Goal: Task Accomplishment & Management: Use online tool/utility

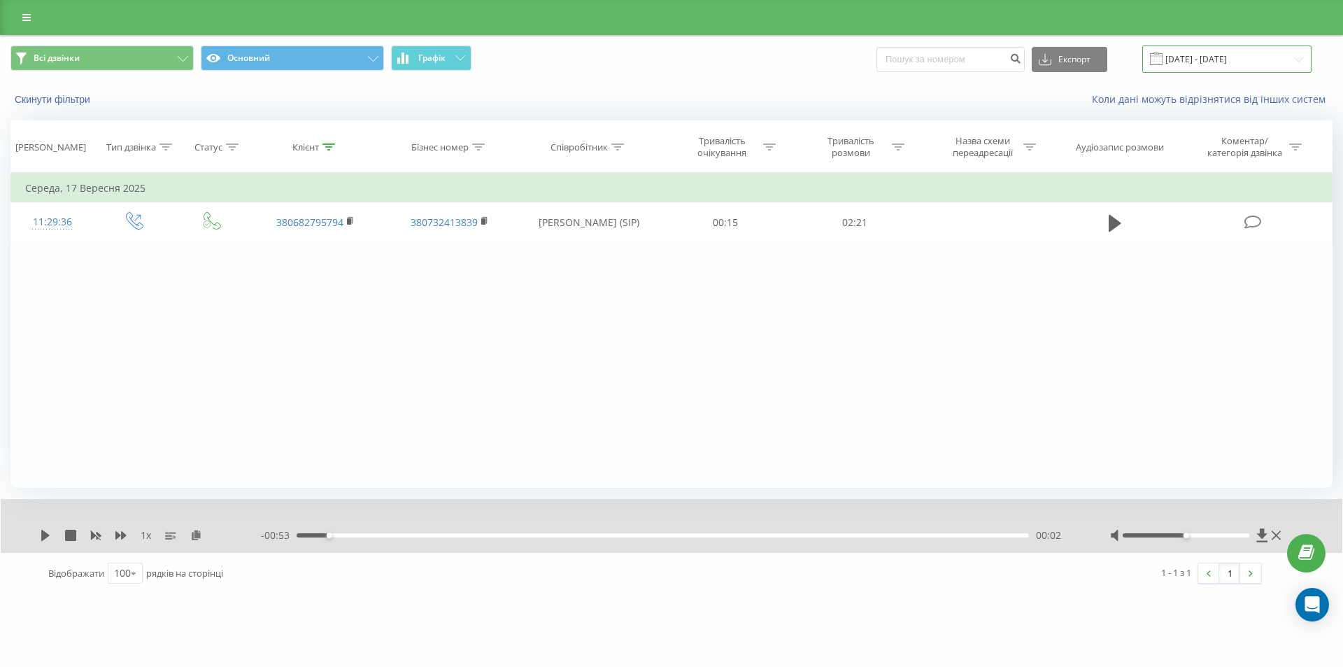
click at [1284, 64] on input "[DATE] - [DATE]" at bounding box center [1226, 58] width 169 height 27
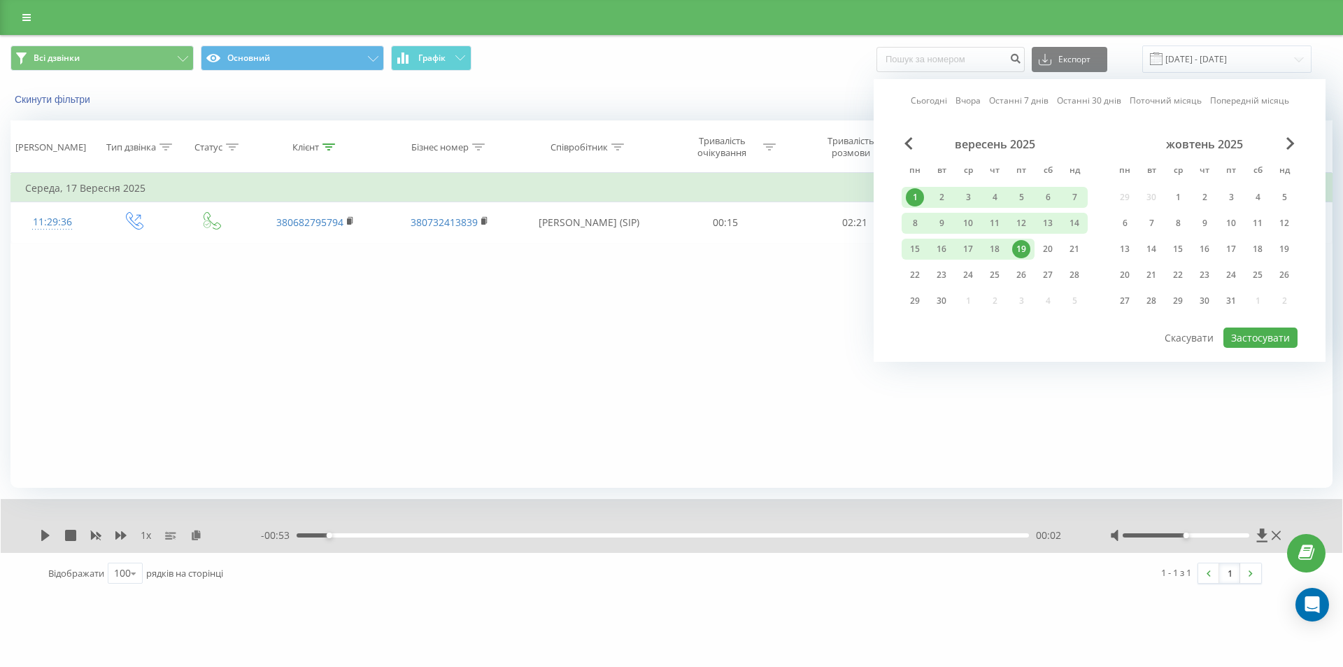
click at [1027, 254] on div "19" at bounding box center [1021, 249] width 18 height 18
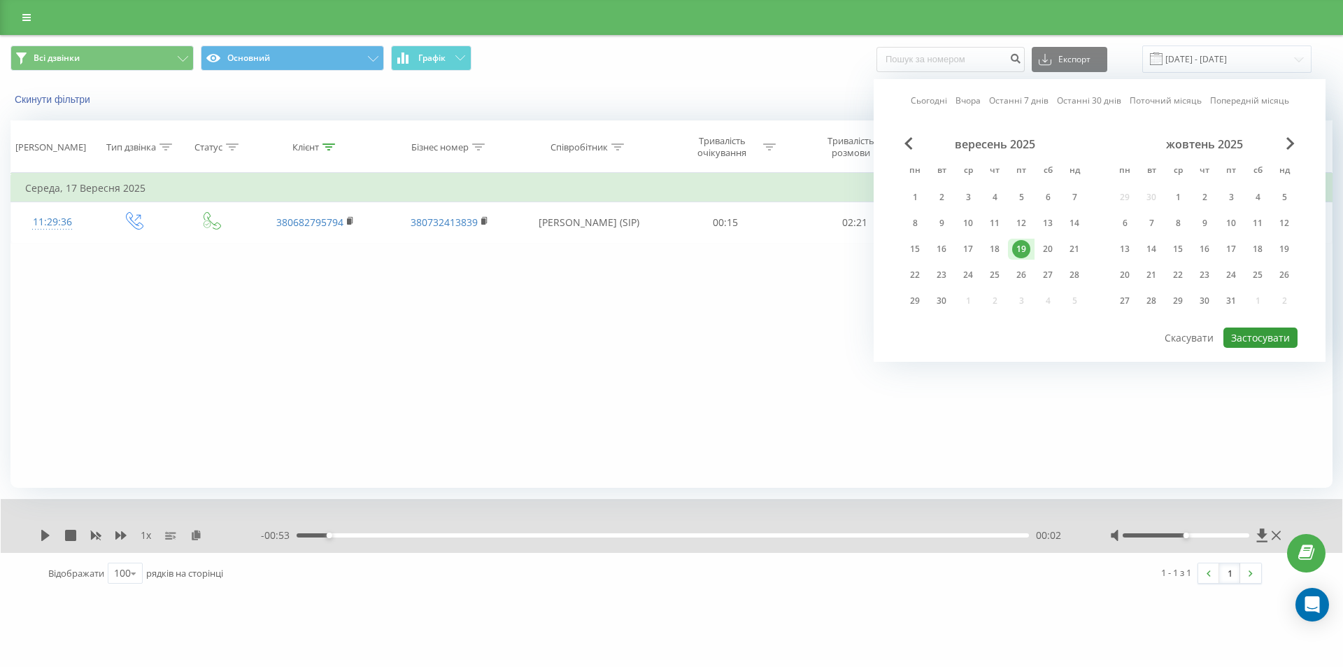
click at [1259, 337] on button "Застосувати" at bounding box center [1260, 337] width 74 height 20
type input "[DATE] - [DATE]"
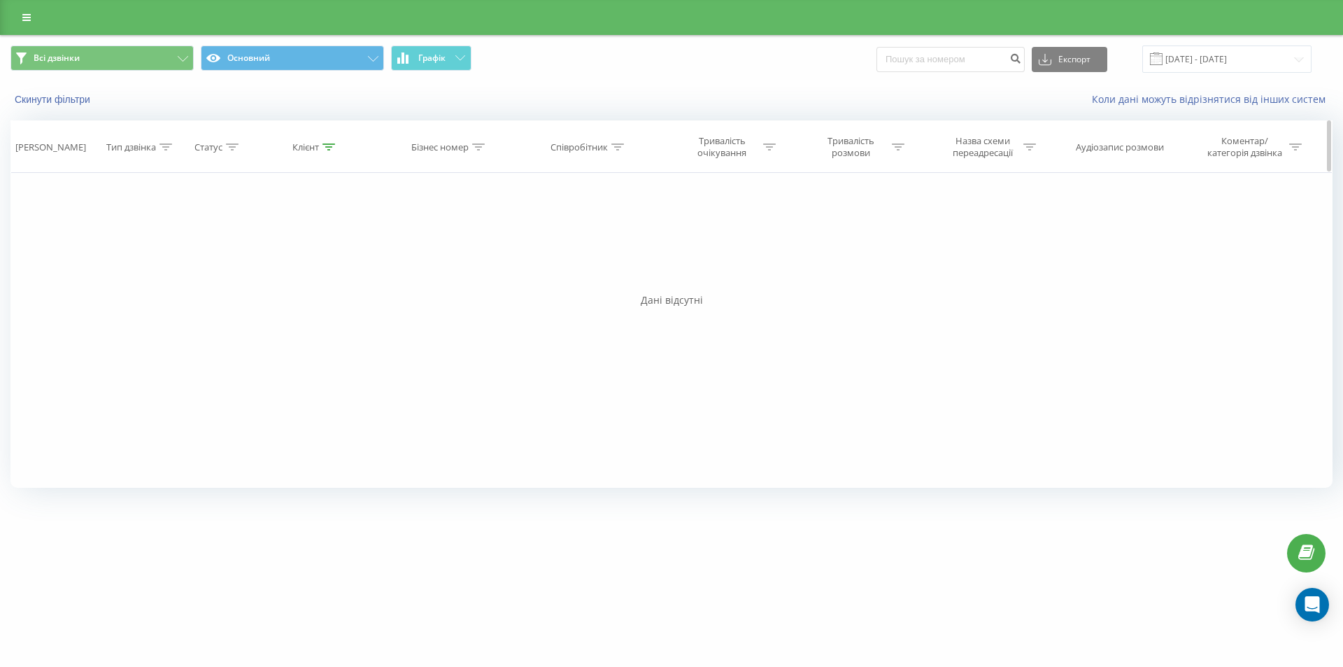
click at [330, 151] on div at bounding box center [328, 147] width 13 height 12
click at [291, 251] on input "380682795794" at bounding box center [315, 247] width 123 height 24
click at [341, 275] on span "OK" at bounding box center [344, 275] width 39 height 22
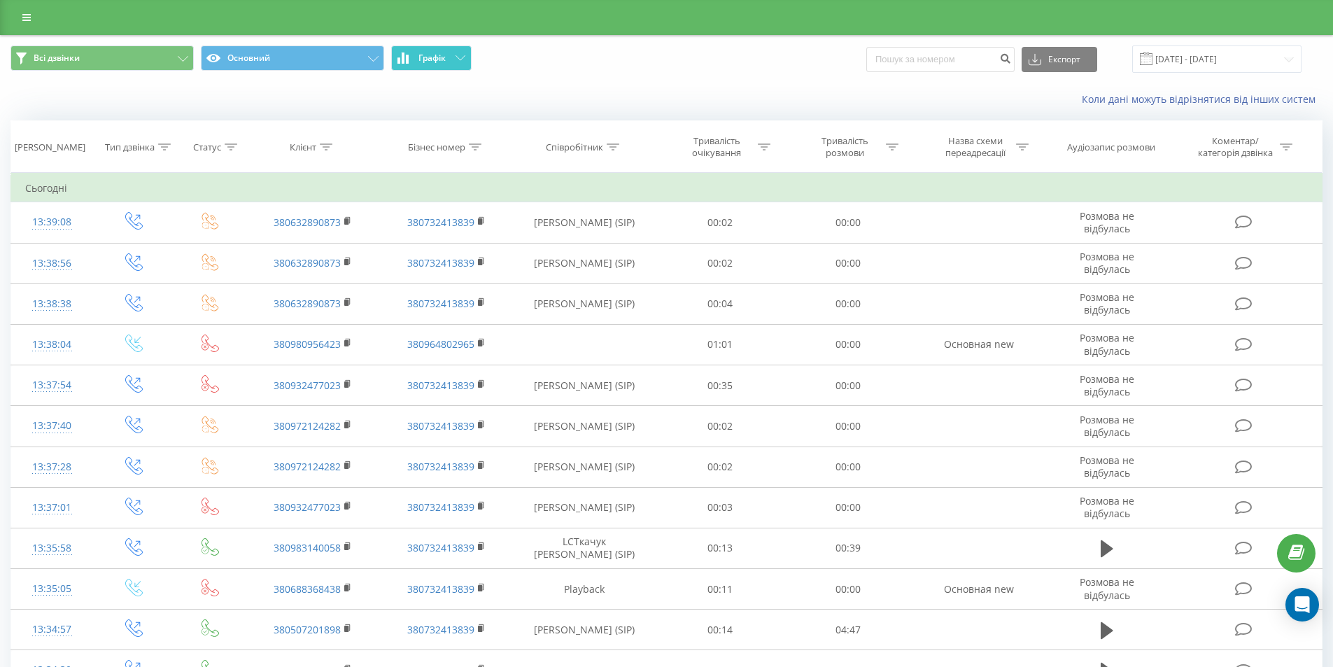
click at [450, 67] on button "Графік" at bounding box center [431, 57] width 80 height 25
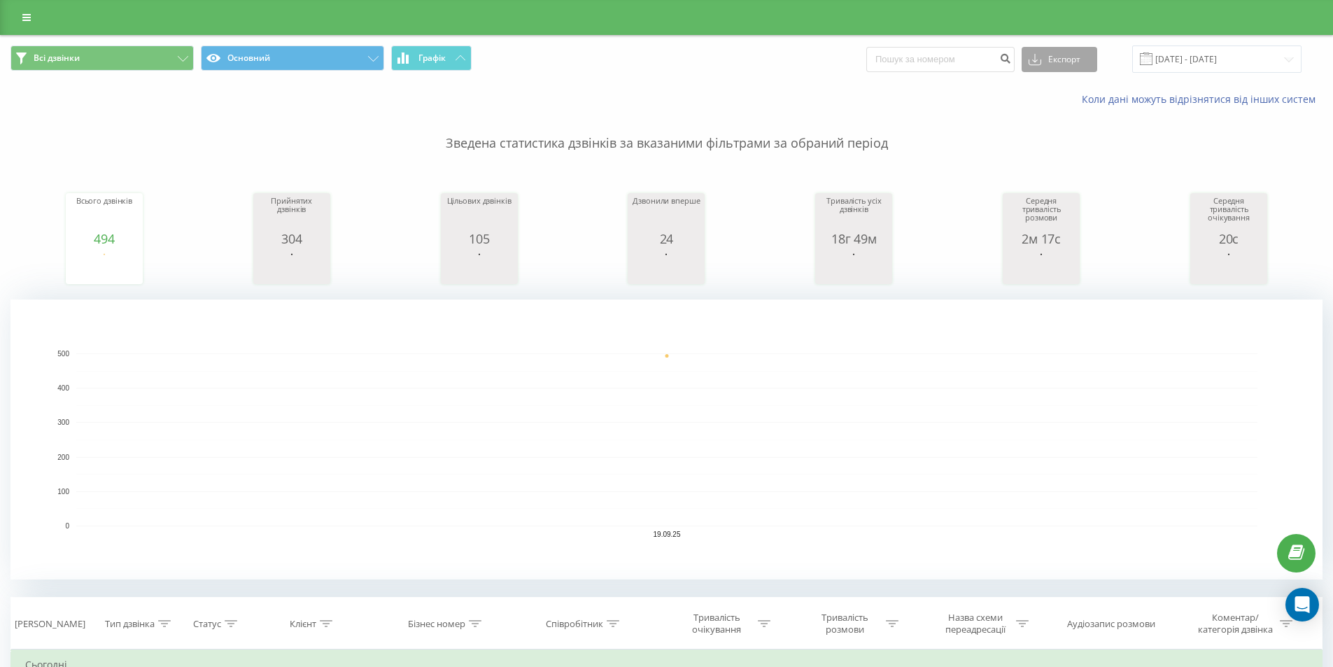
click at [1082, 67] on button "Експорт" at bounding box center [1059, 59] width 76 height 25
click at [1053, 136] on span ".xlsx" at bounding box center [1043, 135] width 20 height 13
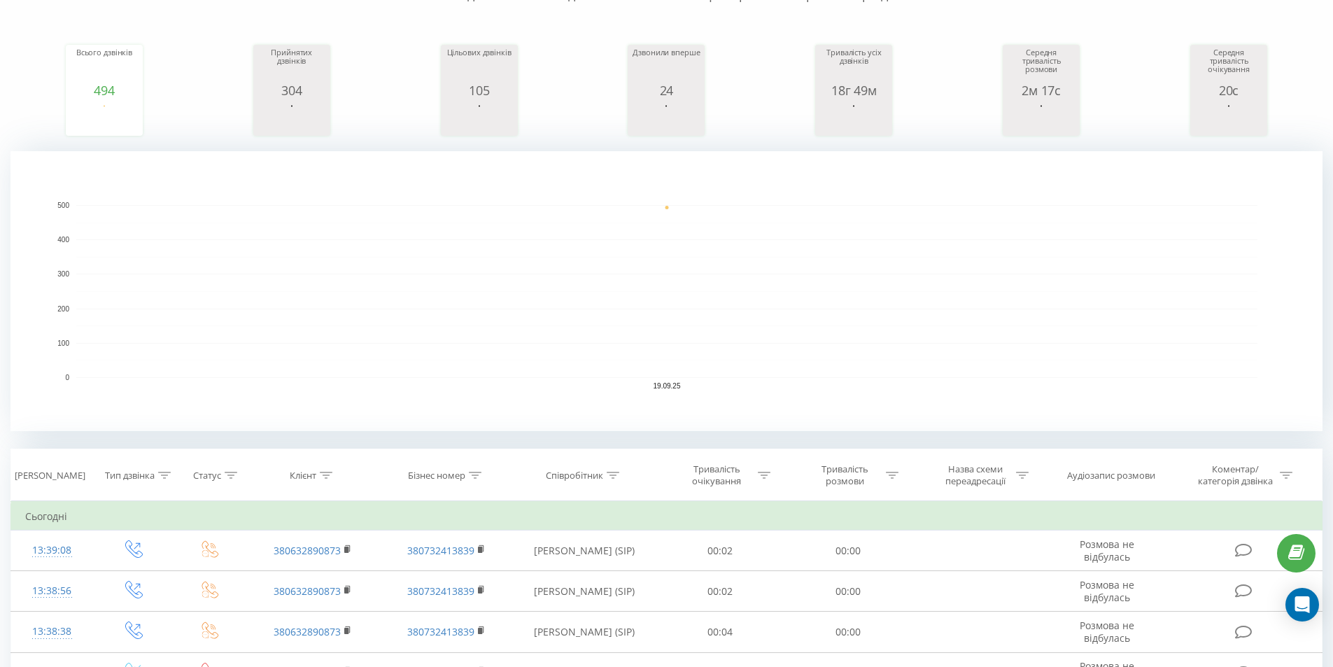
scroll to position [210, 0]
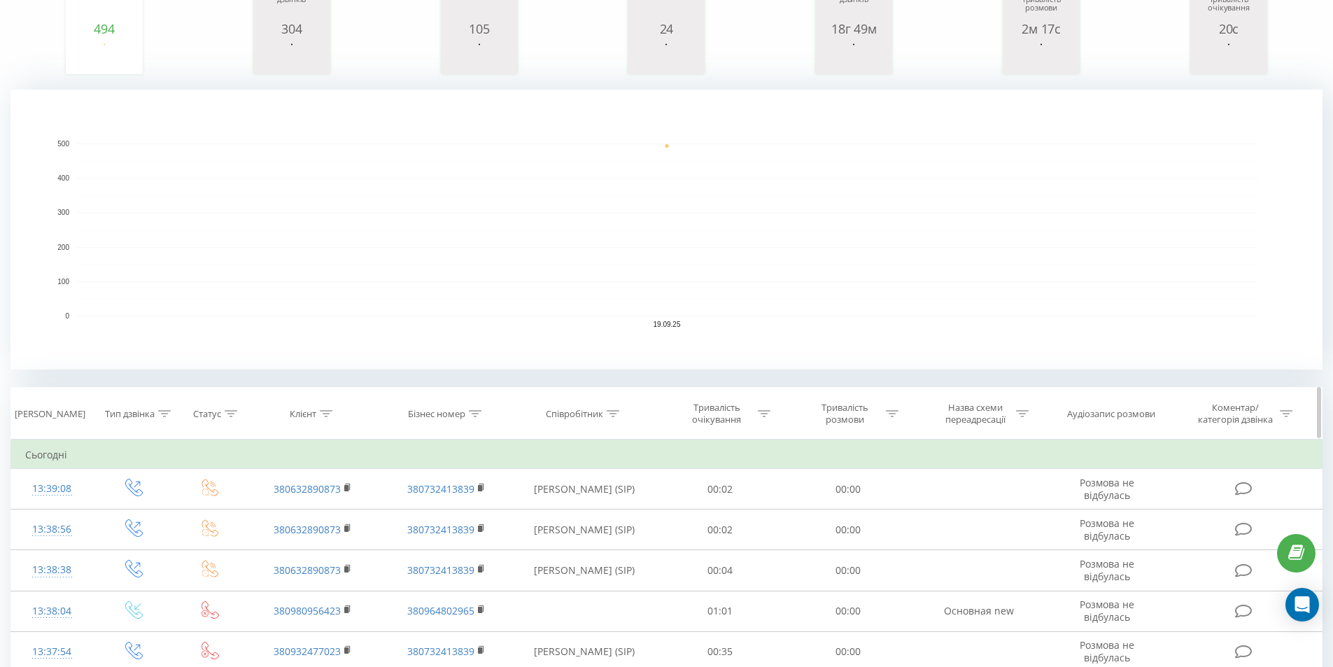
click at [614, 414] on icon at bounding box center [612, 413] width 13 height 7
click at [576, 505] on input "text" at bounding box center [584, 514] width 123 height 24
type input "понуркін"
click at [597, 541] on span "OK" at bounding box center [614, 541] width 39 height 22
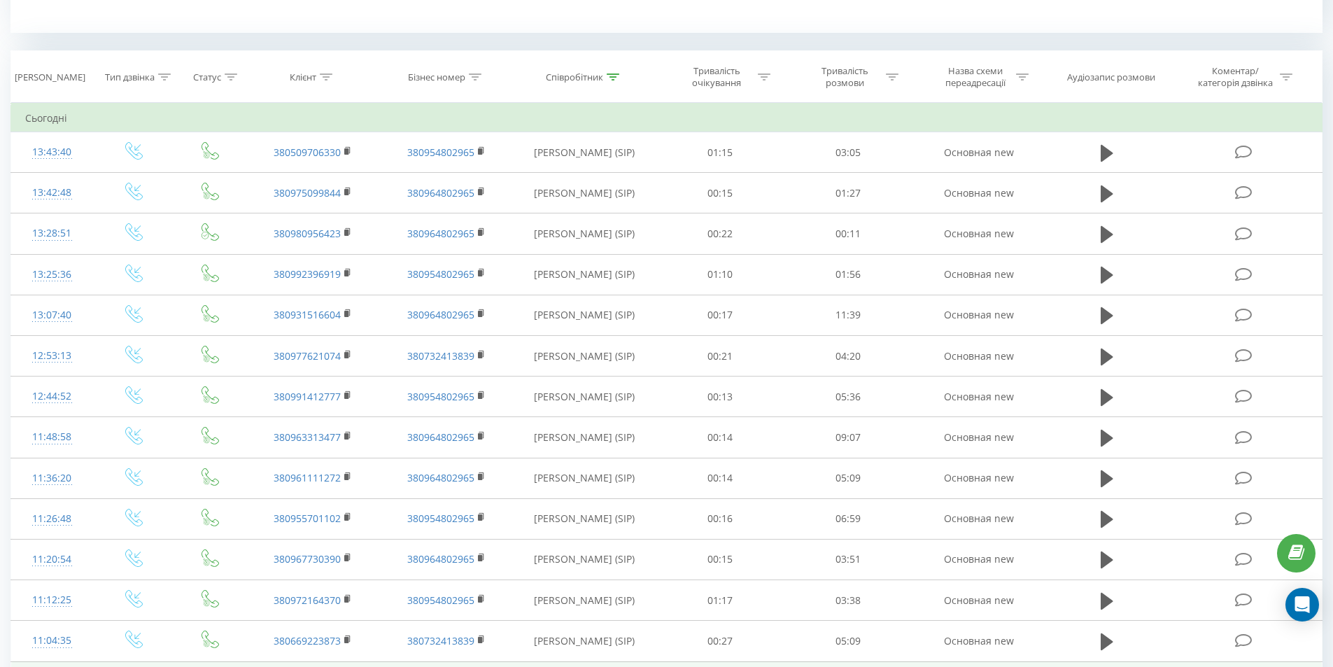
scroll to position [429, 0]
